Goal: Task Accomplishment & Management: Use online tool/utility

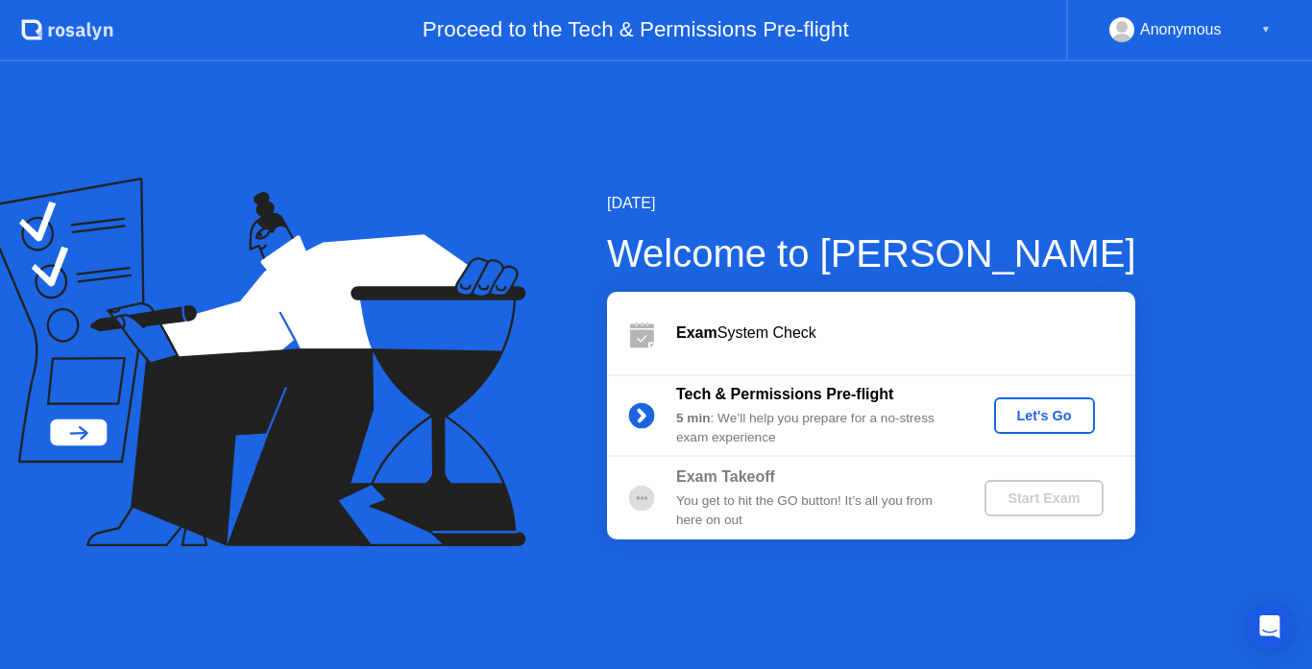
click at [1056, 411] on div "Let's Go" at bounding box center [1044, 415] width 85 height 15
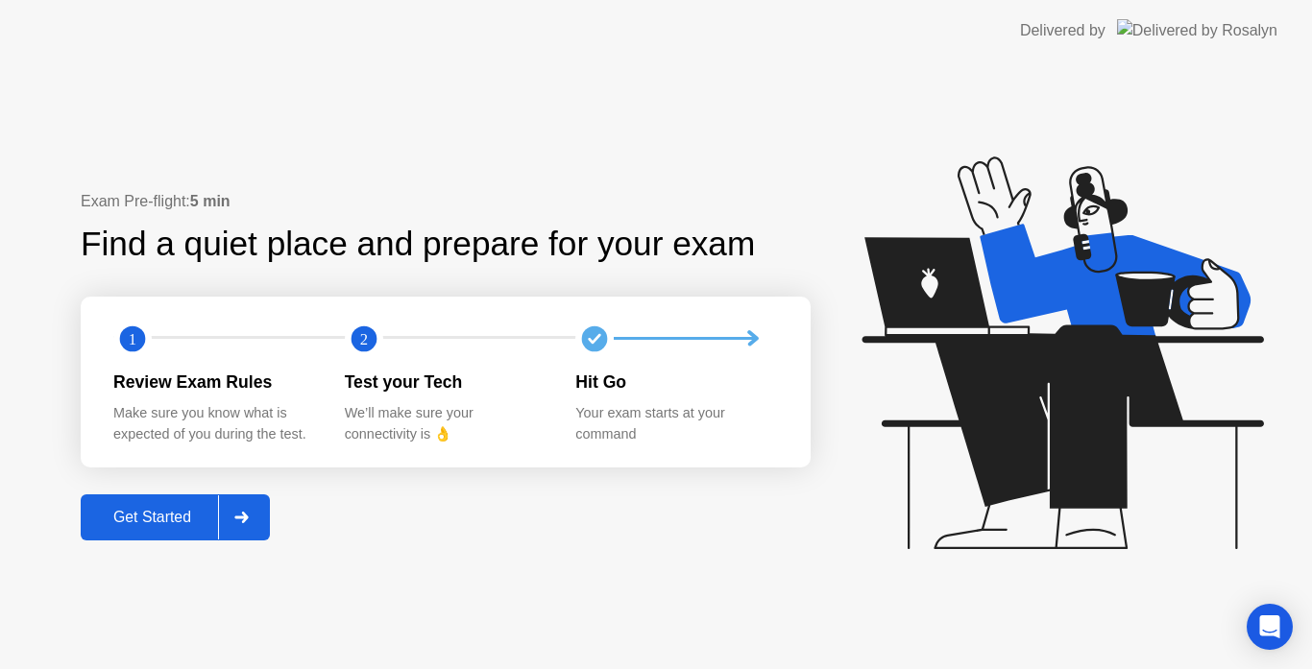
click at [160, 519] on div "Get Started" at bounding box center [152, 517] width 132 height 17
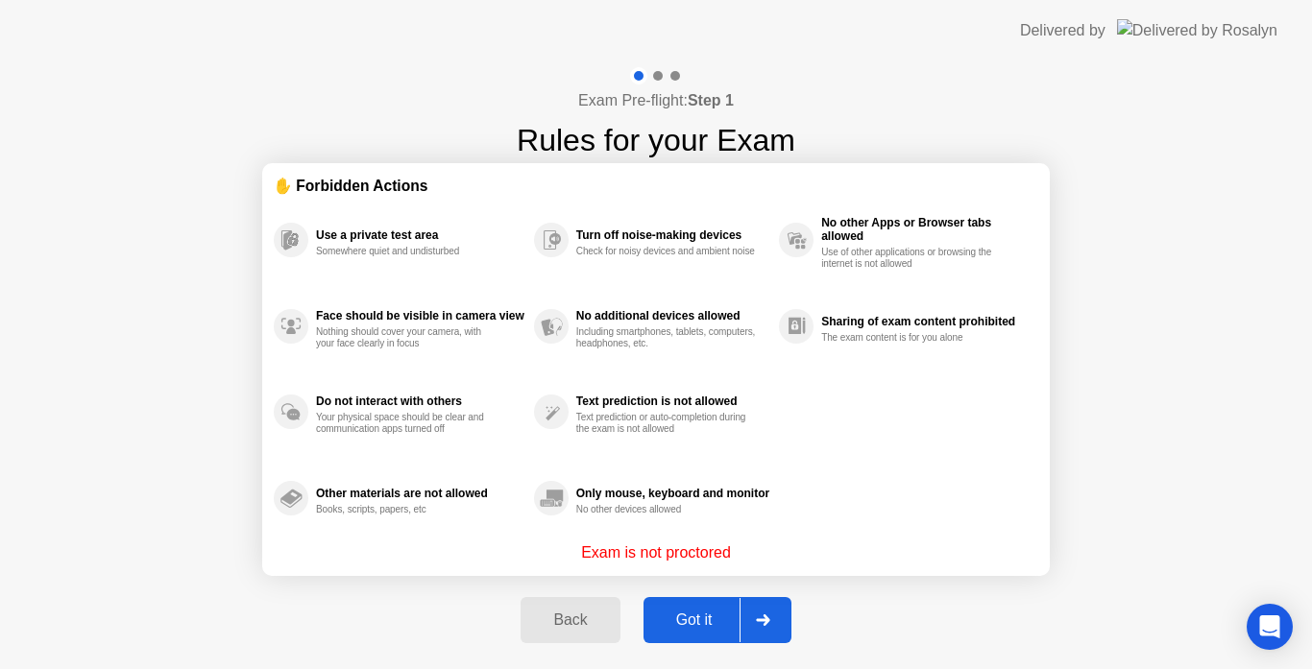
click at [705, 622] on div "Got it" at bounding box center [694, 620] width 90 height 17
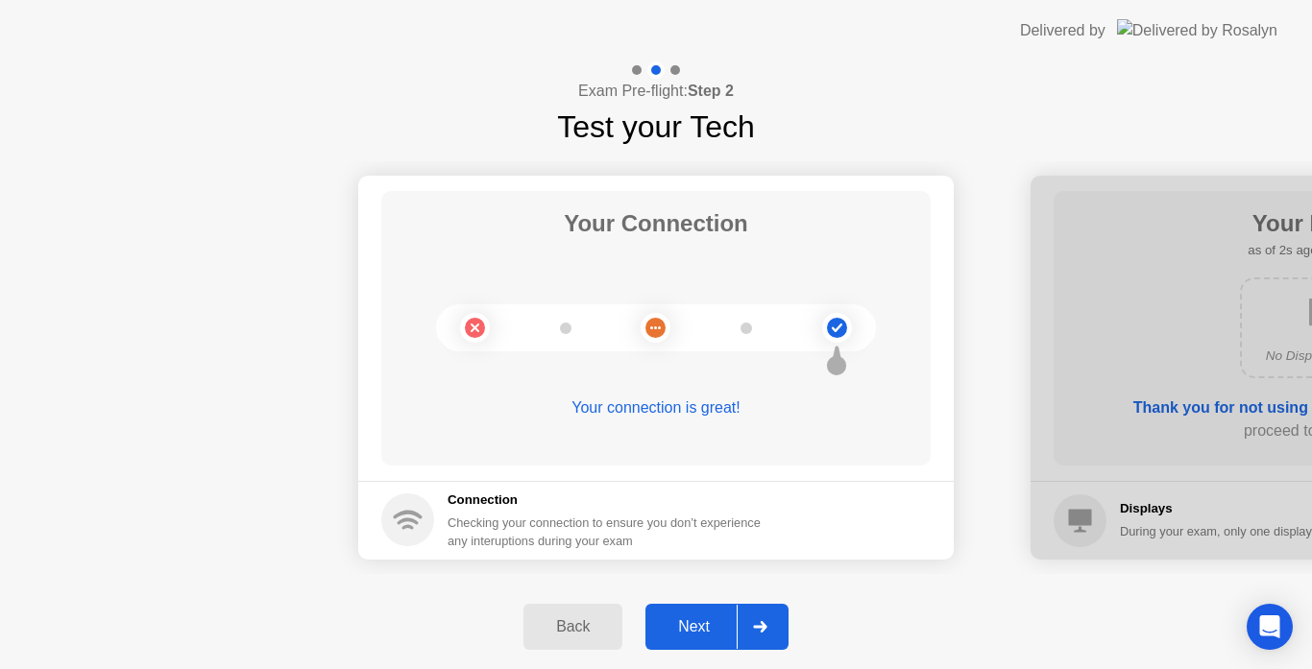
click at [681, 633] on div "Next" at bounding box center [693, 626] width 85 height 17
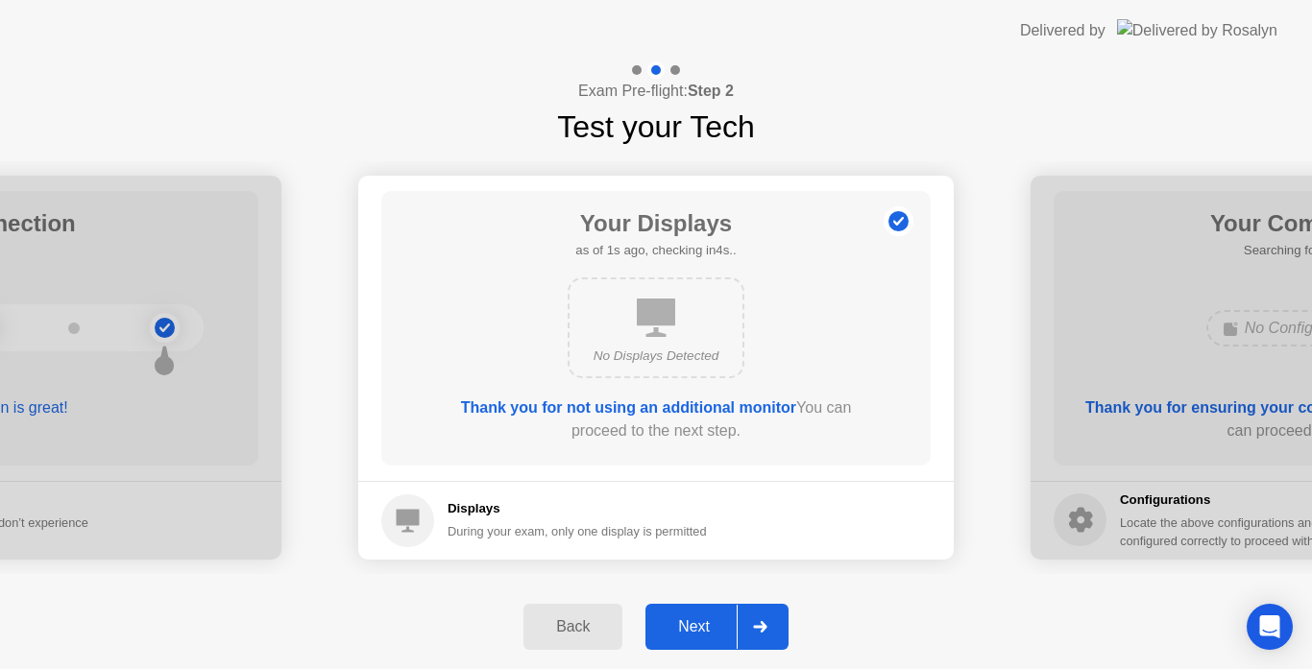
click at [702, 623] on div "Next" at bounding box center [693, 626] width 85 height 17
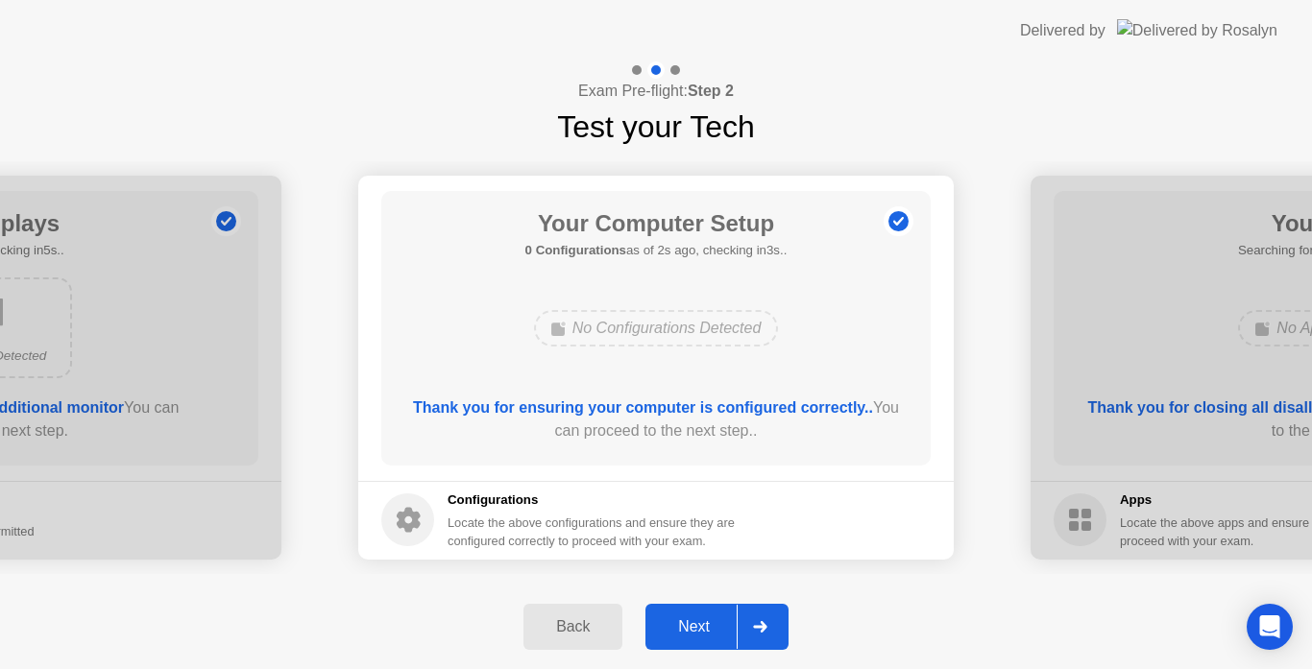
click at [695, 620] on div "Next" at bounding box center [693, 626] width 85 height 17
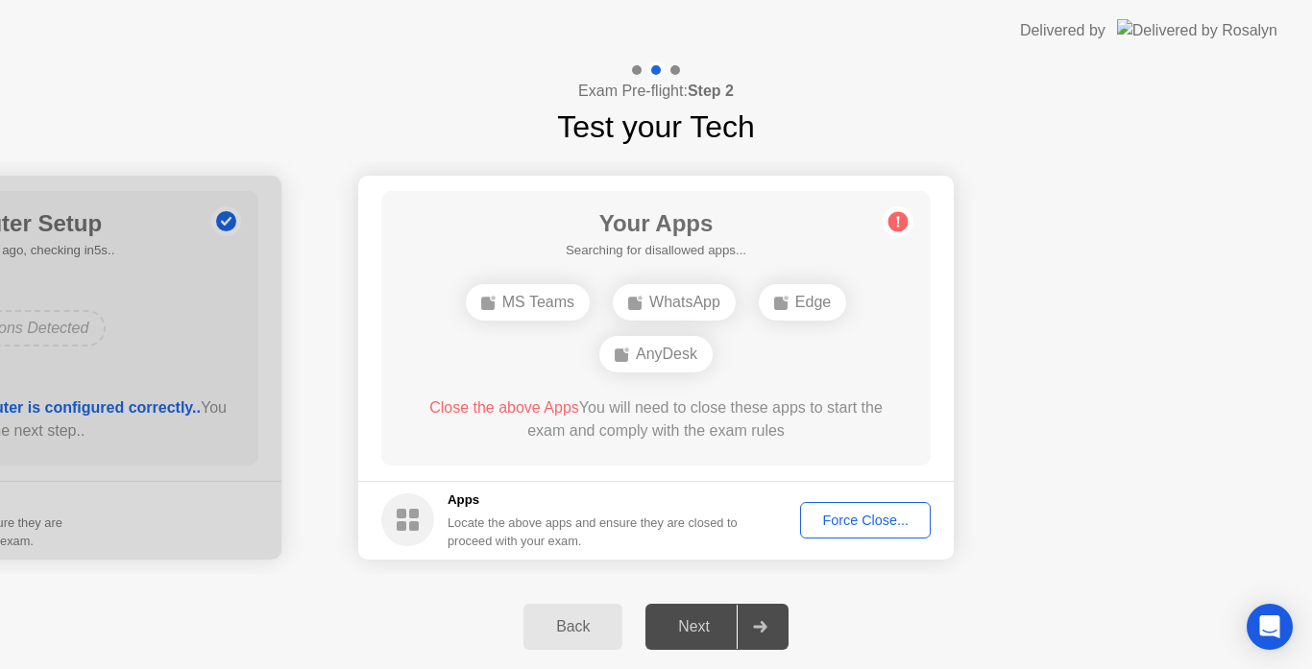
click at [905, 513] on div "Force Close..." at bounding box center [865, 520] width 117 height 15
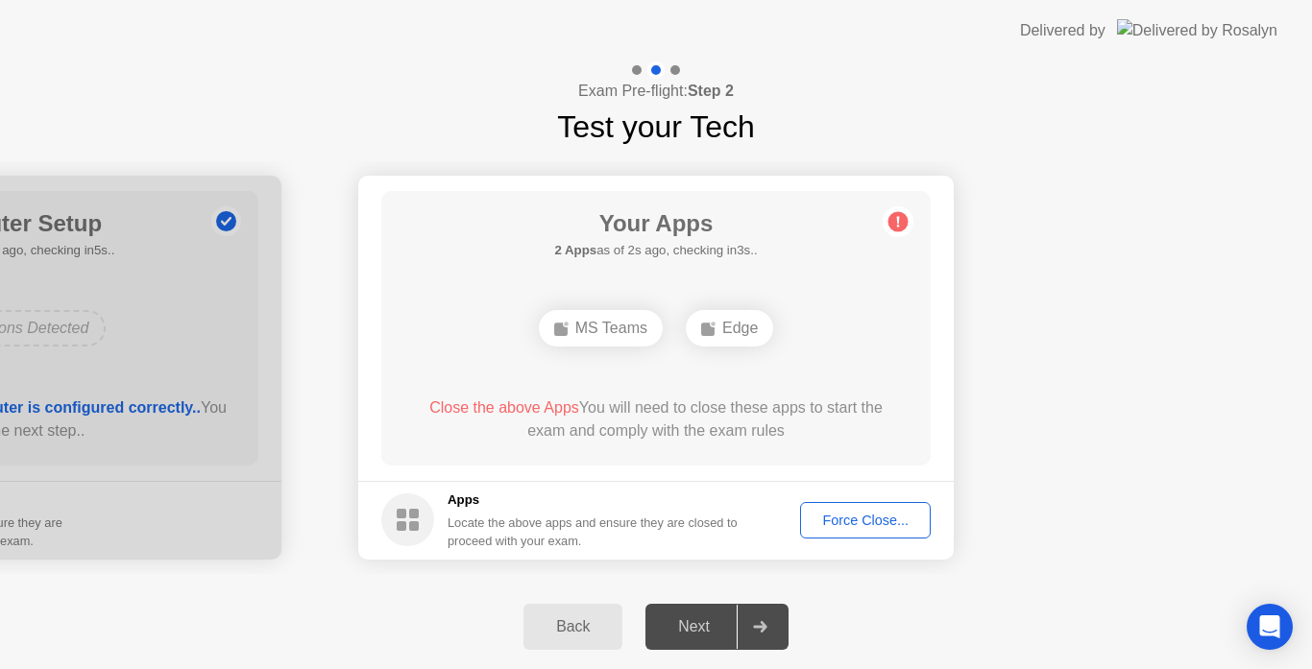
click at [895, 520] on div "Force Close..." at bounding box center [865, 520] width 117 height 15
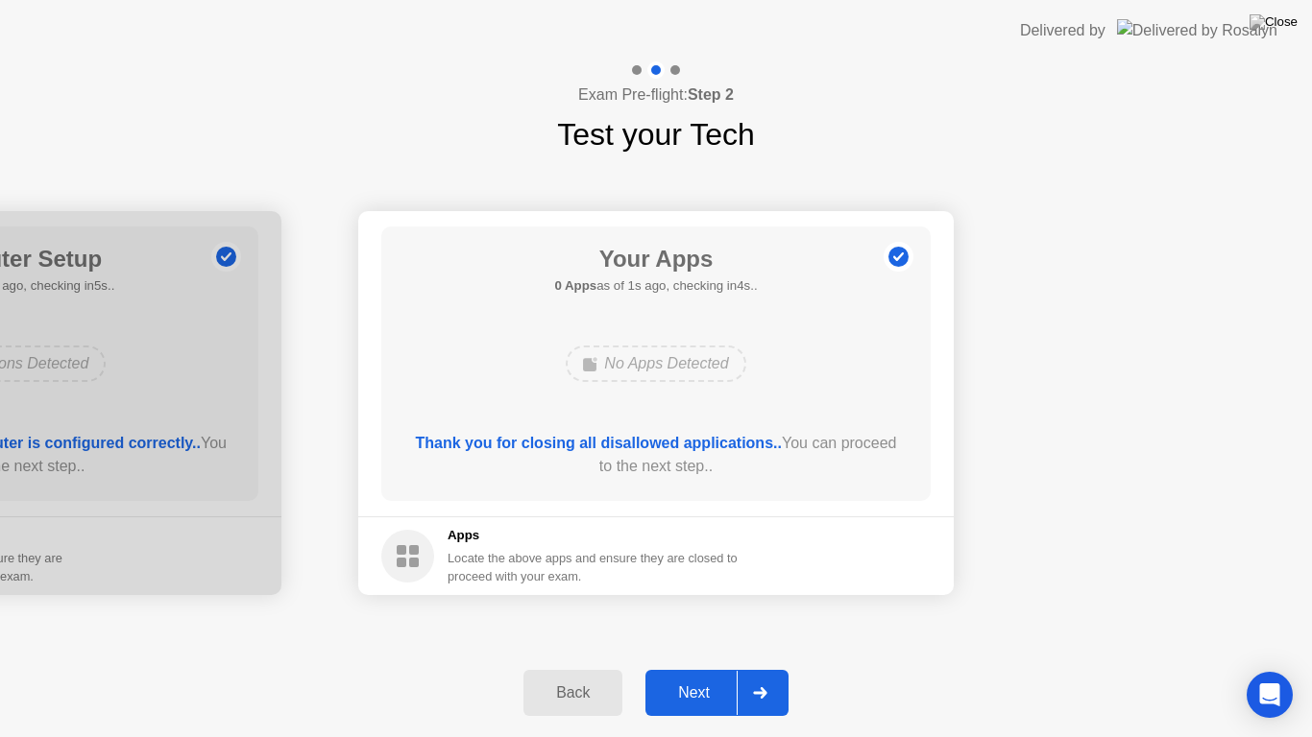
click at [699, 668] on div "Next" at bounding box center [693, 693] width 85 height 17
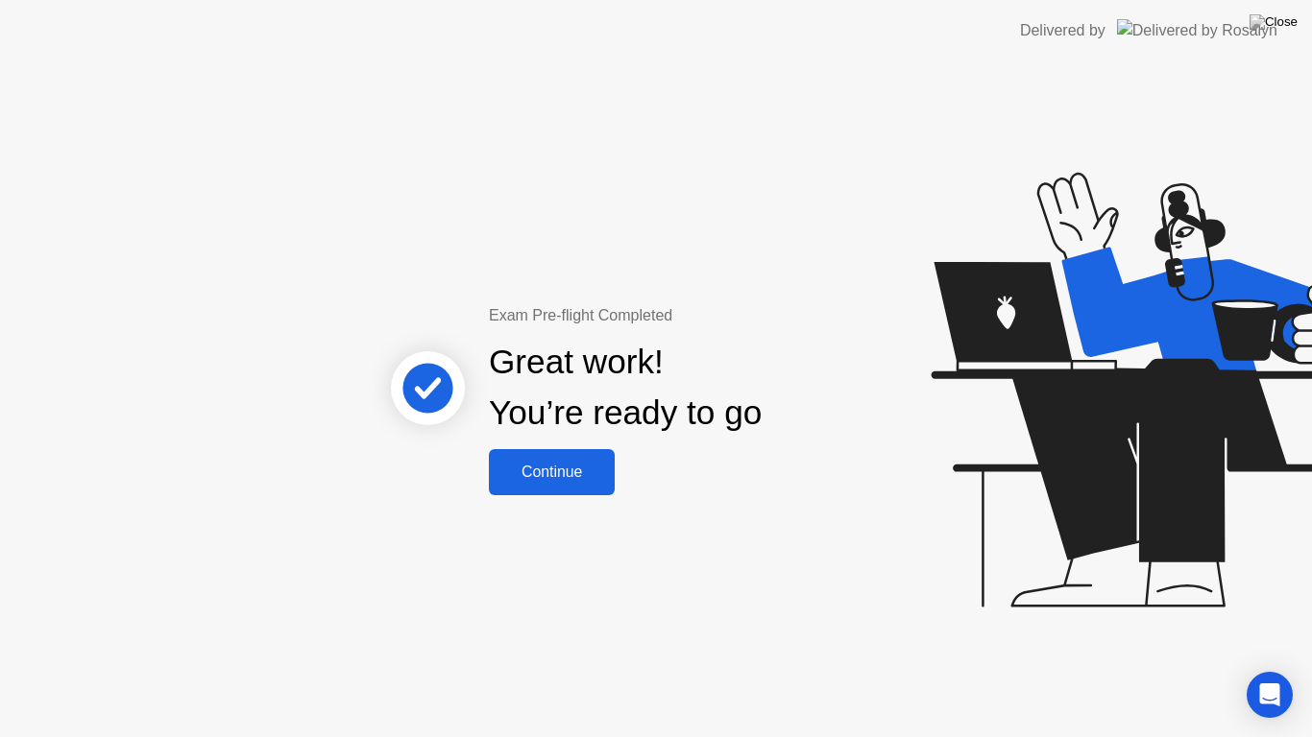
click at [568, 469] on div "Continue" at bounding box center [552, 472] width 114 height 17
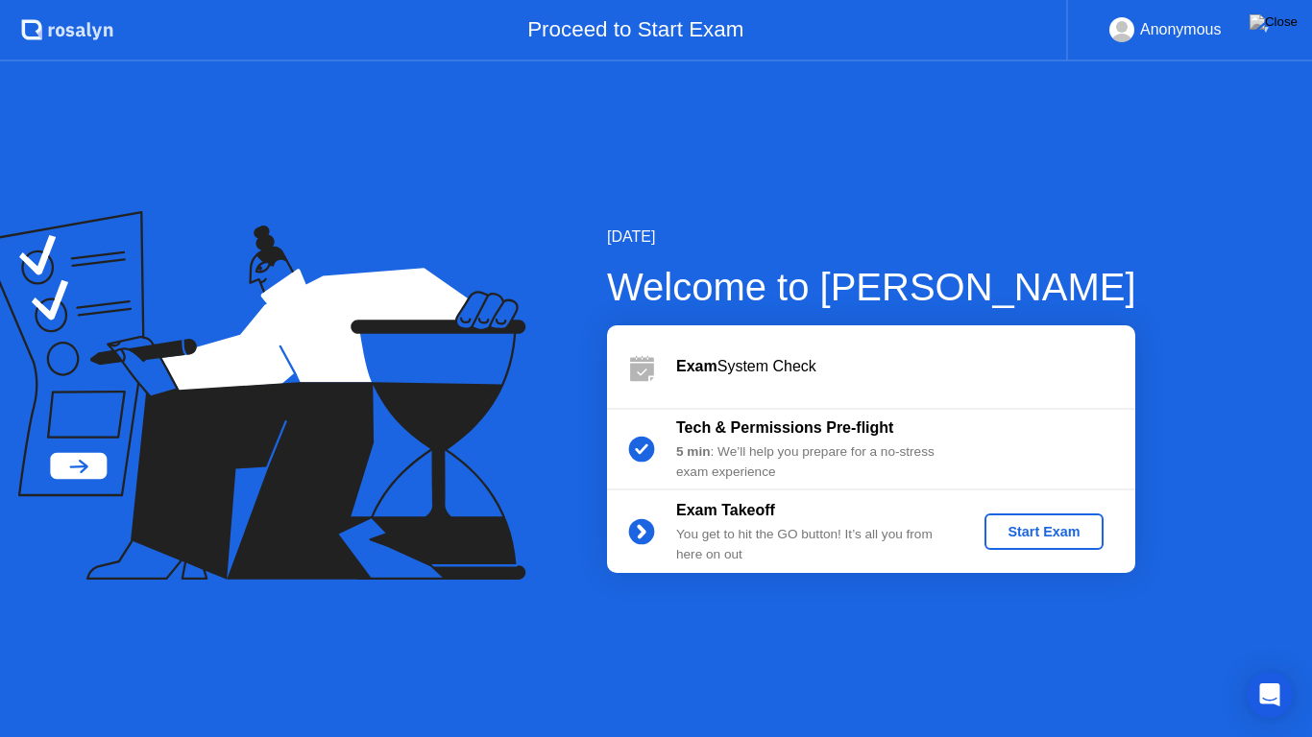
click at [1053, 533] on div "Start Exam" at bounding box center [1043, 531] width 103 height 15
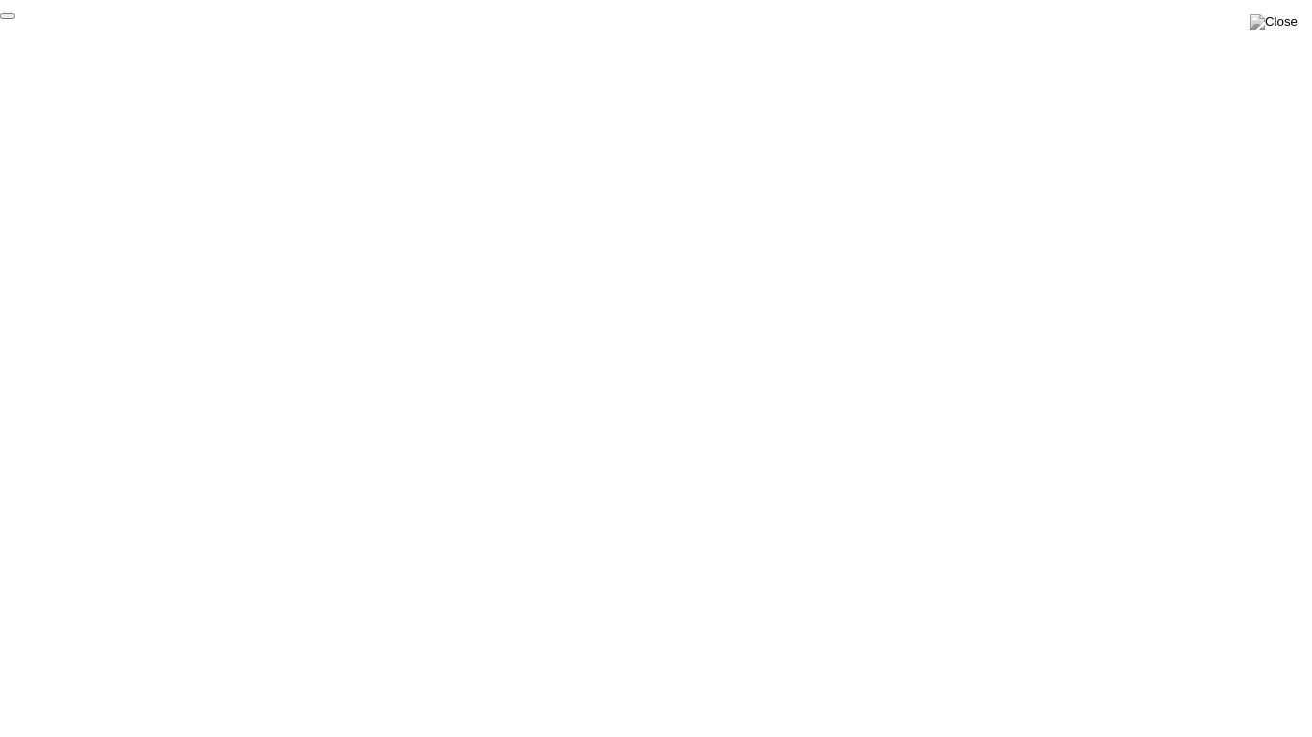
click div "End Proctoring Session"
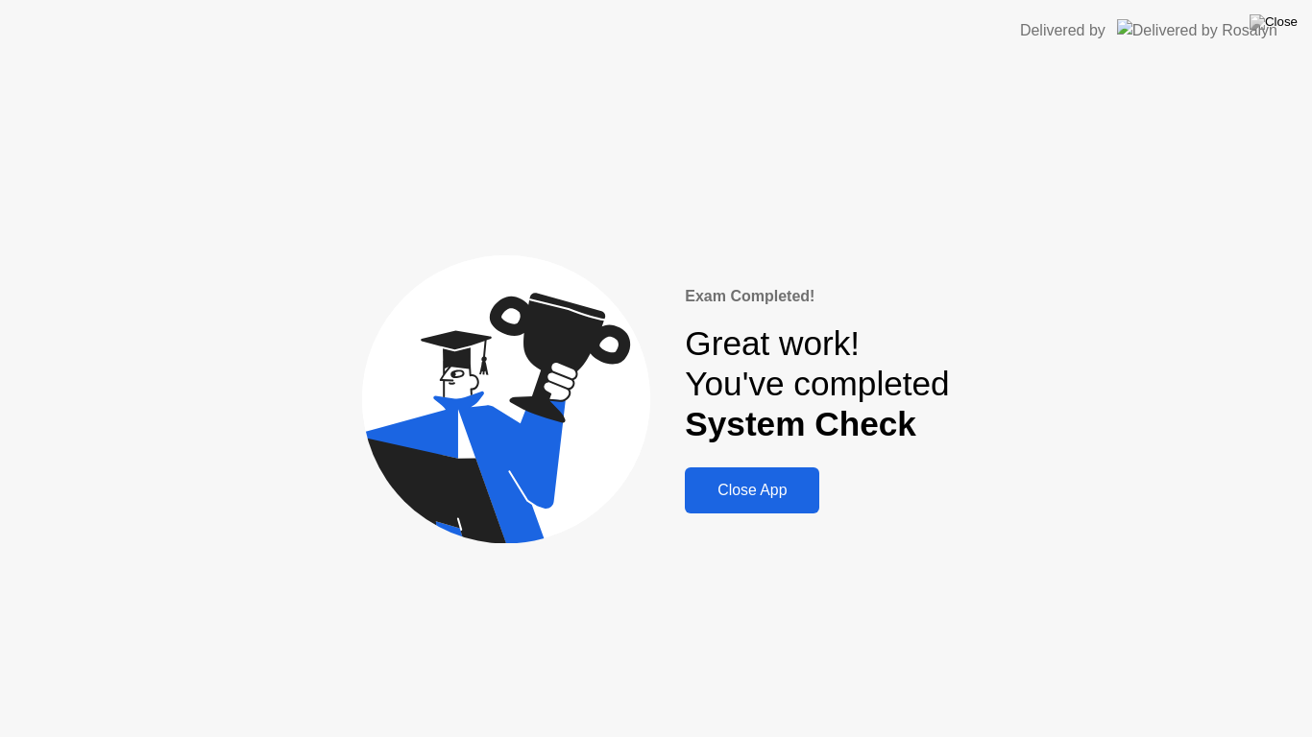
click at [778, 496] on div "Close App" at bounding box center [751, 490] width 123 height 17
